Goal: Task Accomplishment & Management: Manage account settings

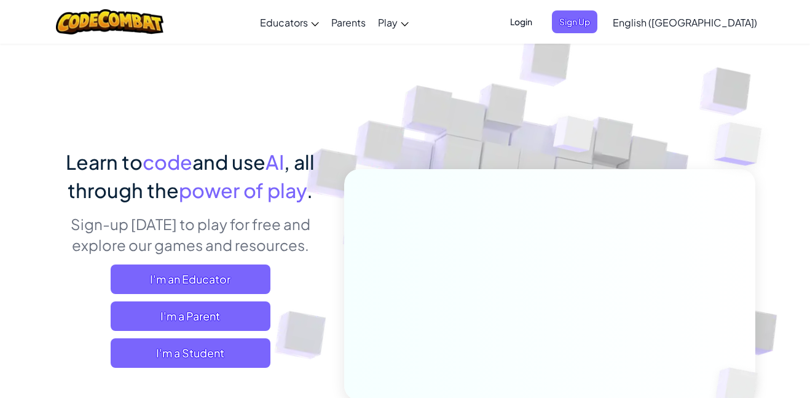
click at [540, 25] on span "Login" at bounding box center [521, 21] width 37 height 23
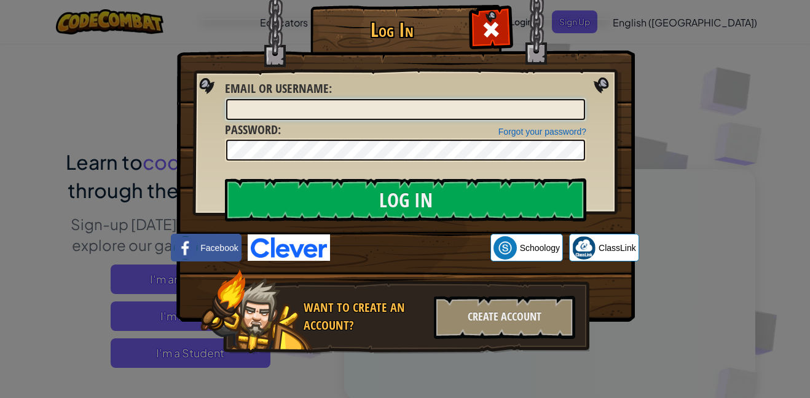
click at [269, 105] on input "Email or Username :" at bounding box center [405, 109] width 359 height 21
type input "[EMAIL_ADDRESS][DOMAIN_NAME]"
click at [536, 130] on link "Forgot your password?" at bounding box center [543, 132] width 88 height 10
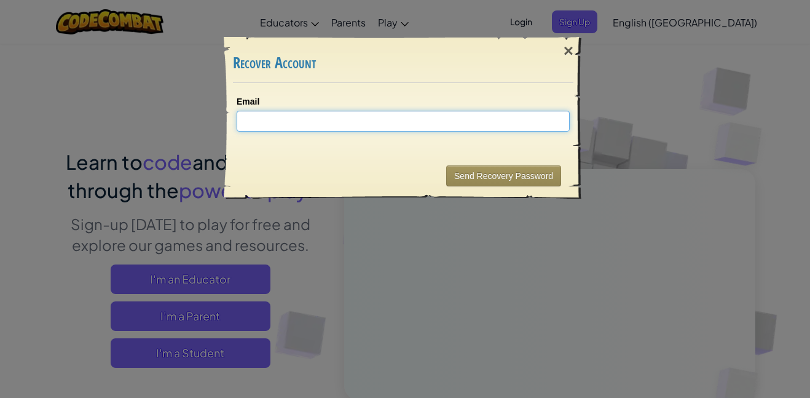
type input "H"
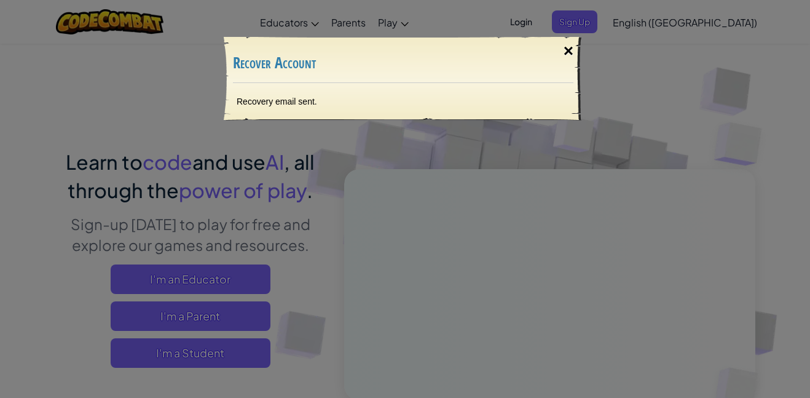
click at [569, 52] on div "×" at bounding box center [569, 51] width 28 height 36
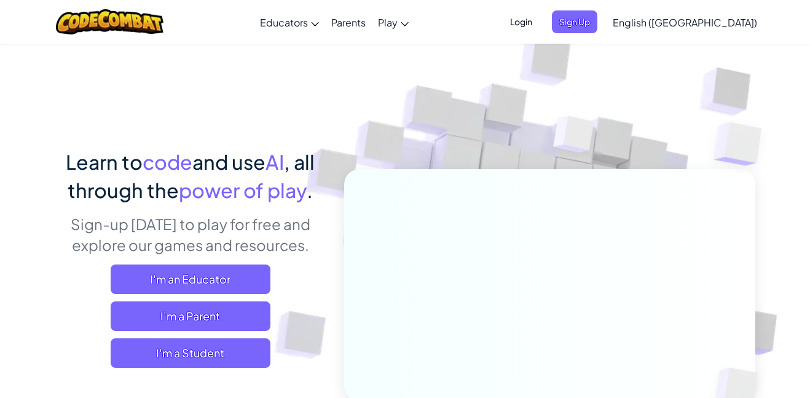
click at [540, 30] on span "Login" at bounding box center [521, 21] width 37 height 23
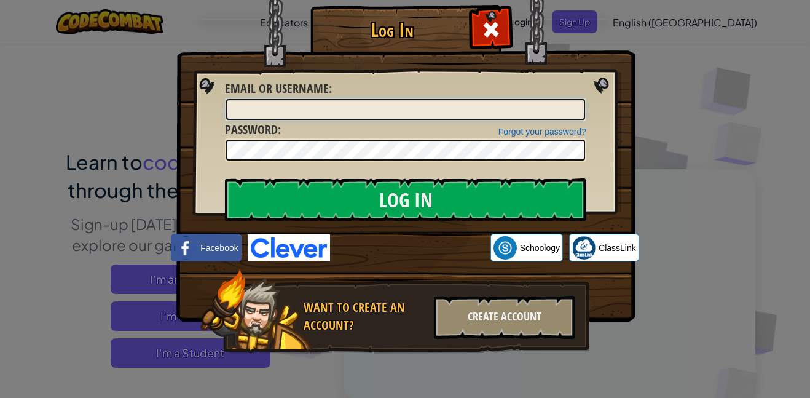
click at [366, 111] on input "Email or Username :" at bounding box center [405, 109] width 359 height 21
type input "[EMAIL_ADDRESS][DOMAIN_NAME]"
click at [542, 138] on div at bounding box center [406, 149] width 362 height 23
click at [542, 135] on link "Forgot your password?" at bounding box center [543, 132] width 88 height 10
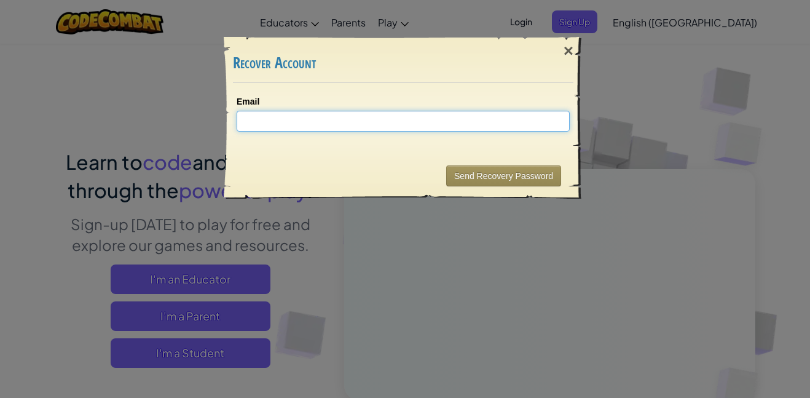
type input "h"
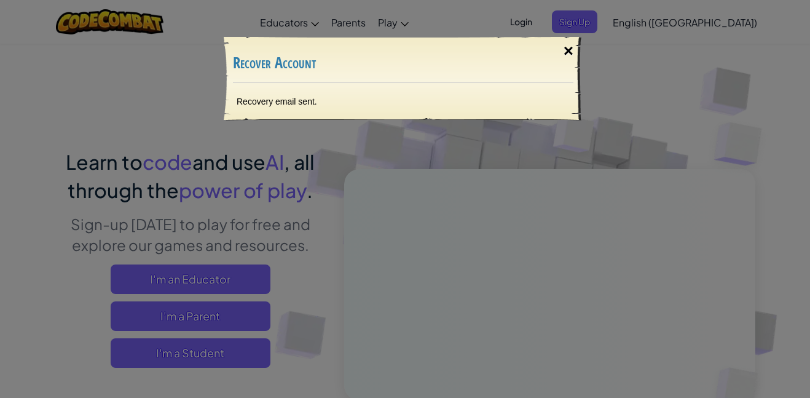
click at [569, 47] on div "×" at bounding box center [569, 51] width 28 height 36
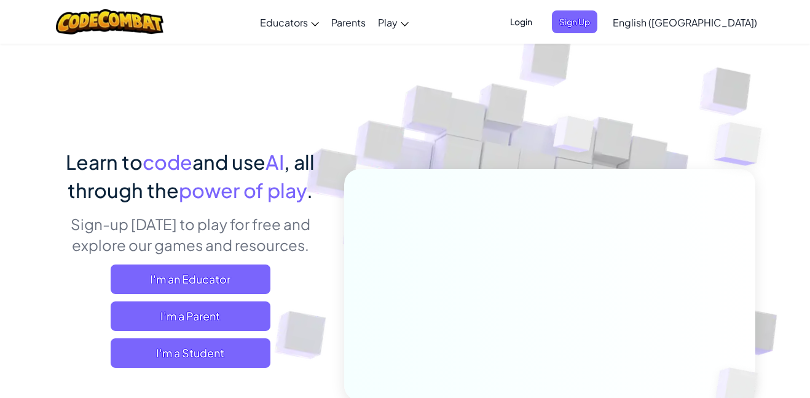
click at [540, 15] on span "Login" at bounding box center [521, 21] width 37 height 23
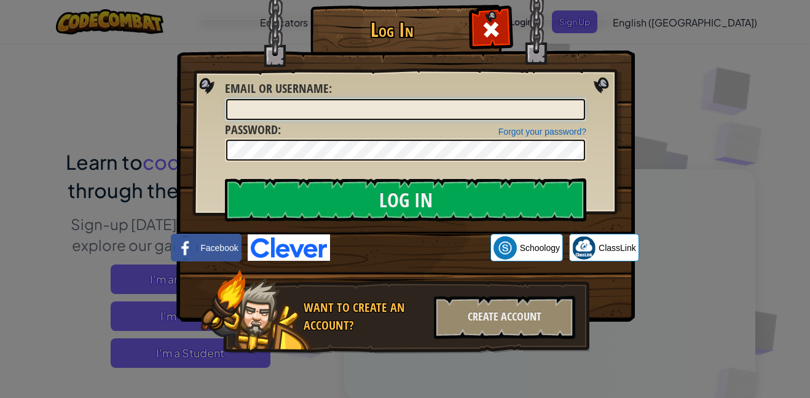
click at [309, 115] on input "Email or Username :" at bounding box center [405, 109] width 359 height 21
type input "[EMAIL_ADDRESS][DOMAIN_NAME]"
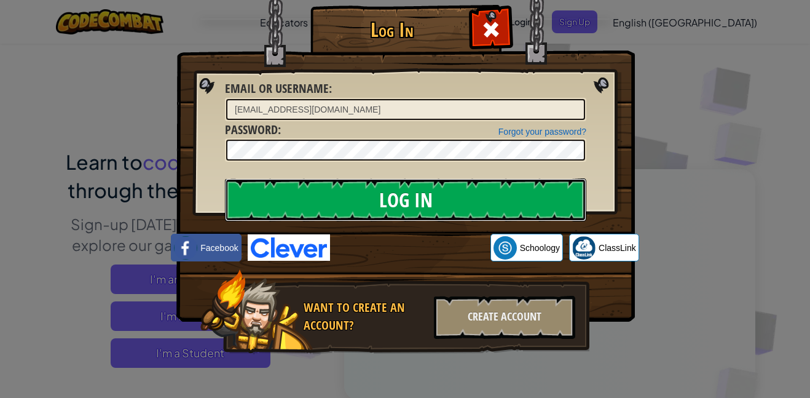
click at [410, 200] on input "Log In" at bounding box center [406, 199] width 362 height 43
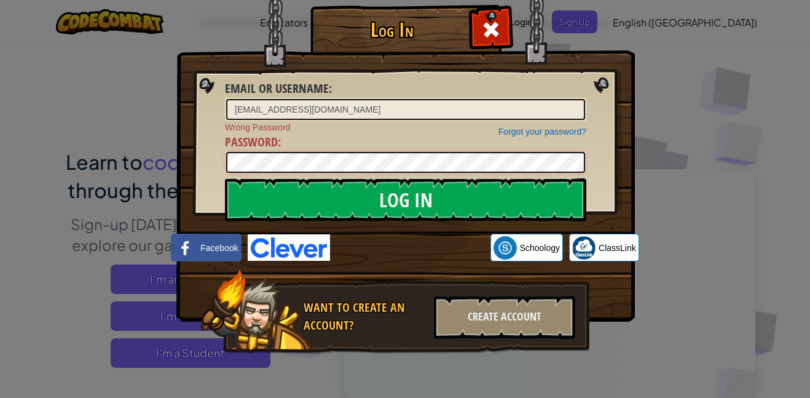
click at [52, 149] on div "Log In Email or Username : [EMAIL_ADDRESS][DOMAIN_NAME] Forgot your password? W…" at bounding box center [405, 199] width 810 height 398
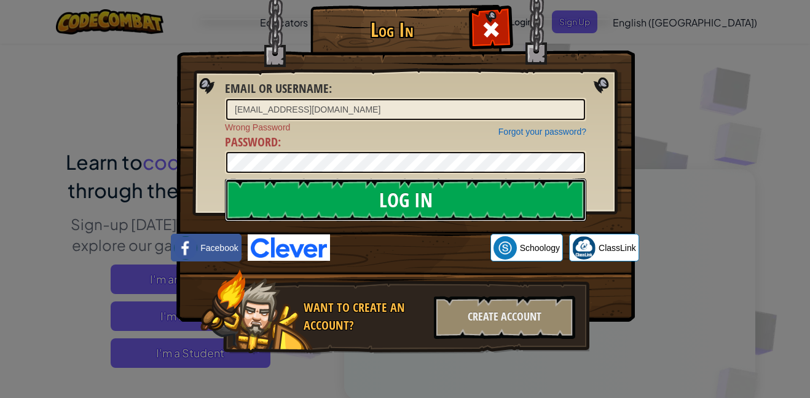
click at [299, 210] on input "Log In" at bounding box center [406, 199] width 362 height 43
